Goal: Navigation & Orientation: Go to known website

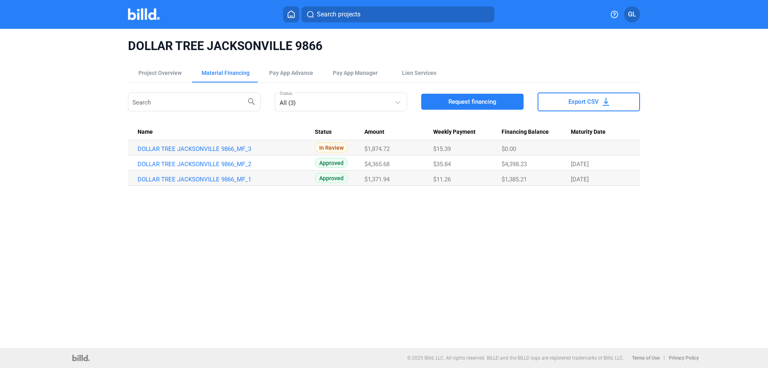
click at [140, 12] on img at bounding box center [144, 14] width 32 height 12
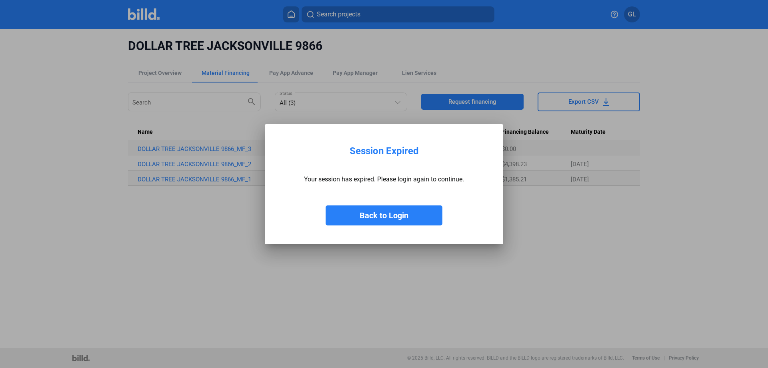
drag, startPoint x: 391, startPoint y: 215, endPoint x: 491, endPoint y: 204, distance: 101.1
click at [391, 215] on button "Back to Login" at bounding box center [384, 215] width 117 height 20
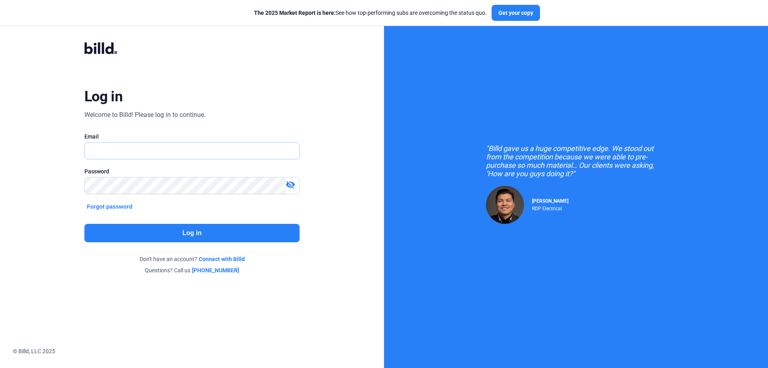
type input "[PERSON_NAME][EMAIL_ADDRESS][DOMAIN_NAME]"
click at [214, 229] on button "Log in" at bounding box center [191, 233] width 215 height 18
